Goal: Transaction & Acquisition: Purchase product/service

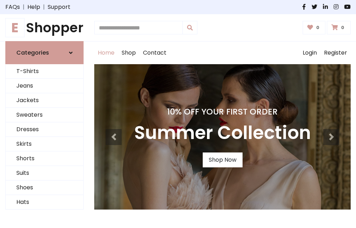
click at [178, 114] on h4 "10% Off Your First Order" at bounding box center [222, 112] width 177 height 10
click at [222, 160] on link "Shop Now" at bounding box center [223, 160] width 40 height 15
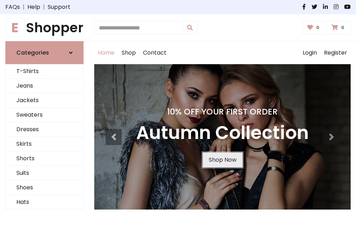
click at [222, 160] on link "Shop Now" at bounding box center [223, 160] width 40 height 15
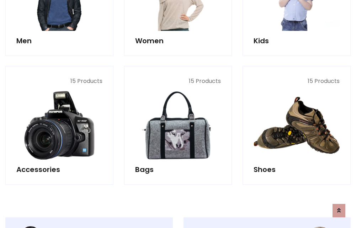
scroll to position [709, 0]
